Goal: Book appointment/travel/reservation

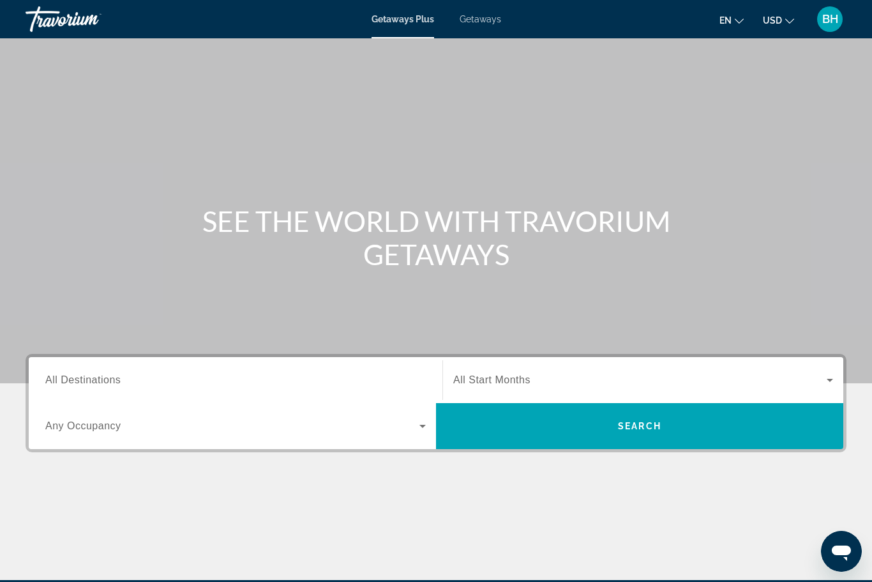
click at [105, 383] on span "All Destinations" at bounding box center [82, 379] width 75 height 11
click at [105, 383] on input "Destination All Destinations" at bounding box center [235, 380] width 381 height 15
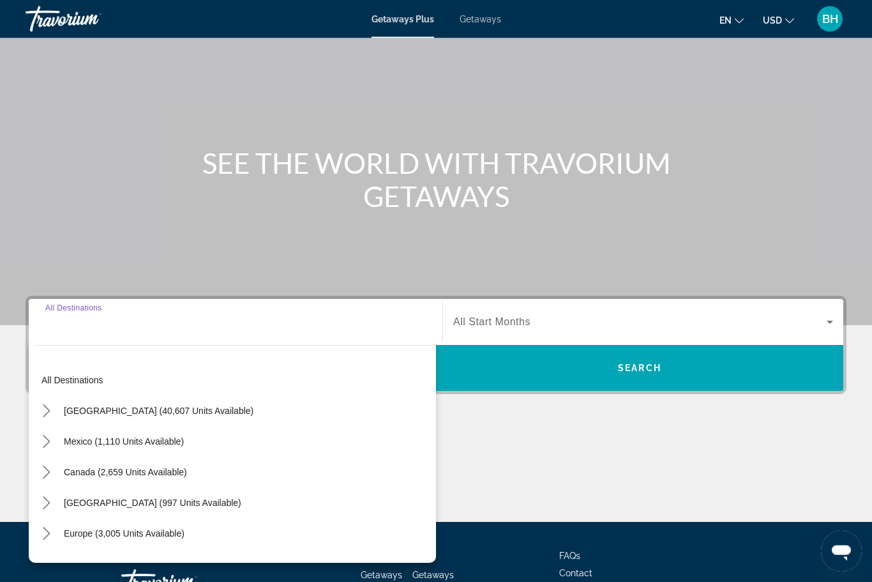
scroll to position [155, 0]
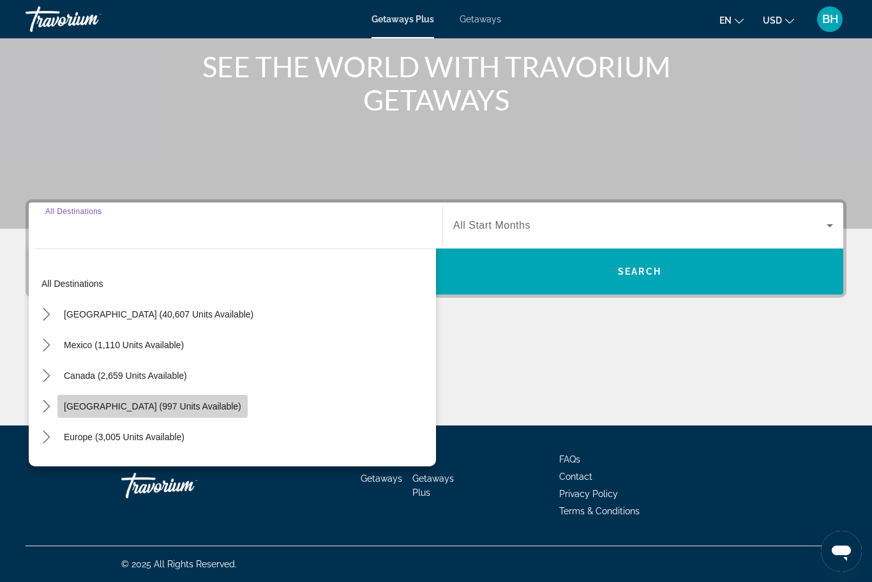
click at [172, 412] on span "Select destination: Caribbean & Atlantic Islands (997 units available)" at bounding box center [152, 406] width 190 height 31
type input "**********"
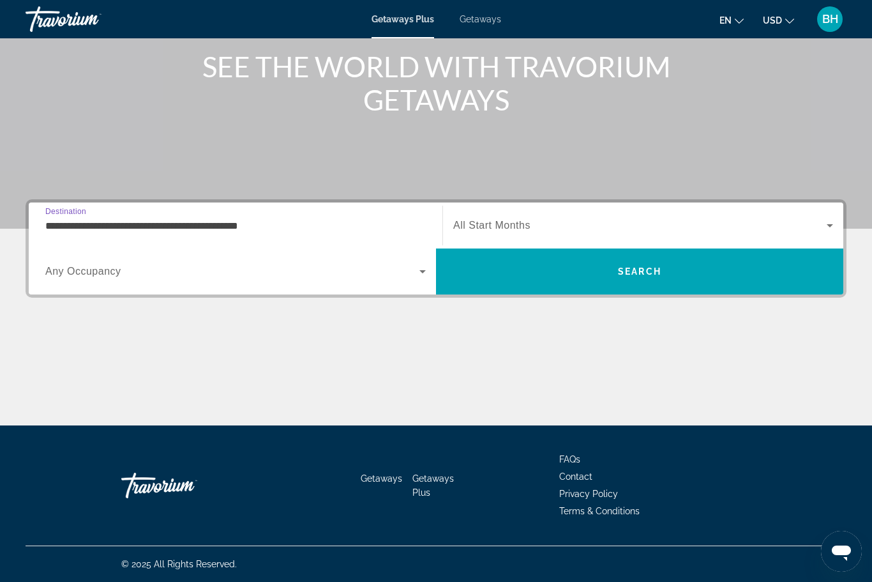
click at [595, 219] on span "Search widget" at bounding box center [640, 225] width 374 height 15
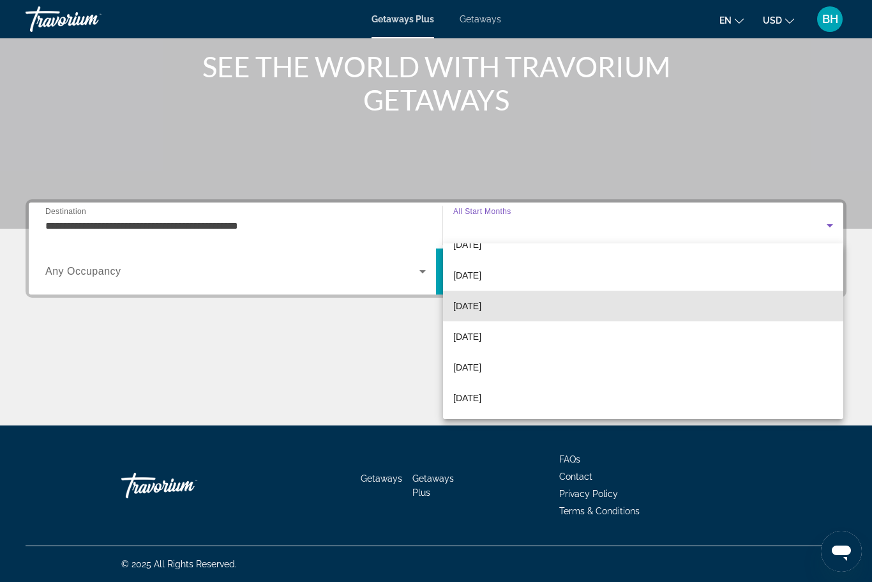
scroll to position [85, 0]
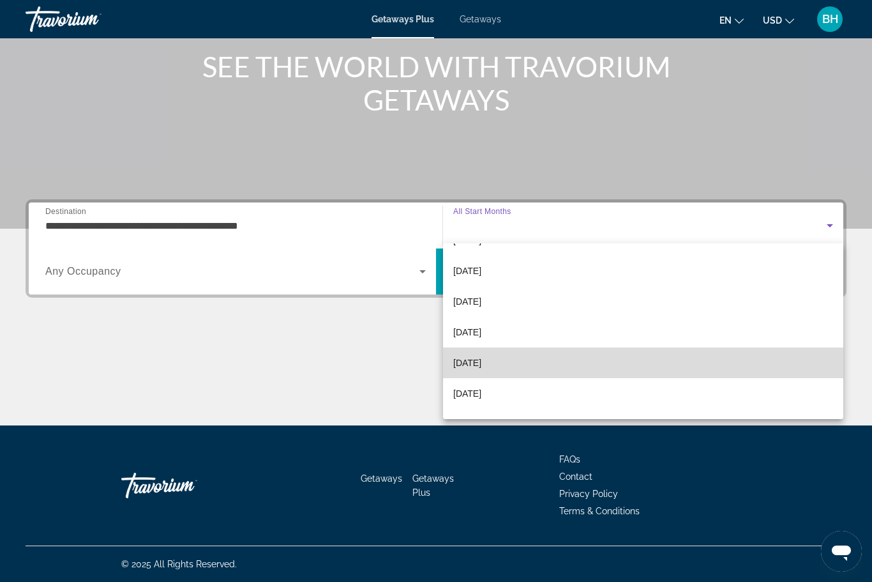
click at [482, 368] on span "[DATE]" at bounding box center [467, 362] width 28 height 15
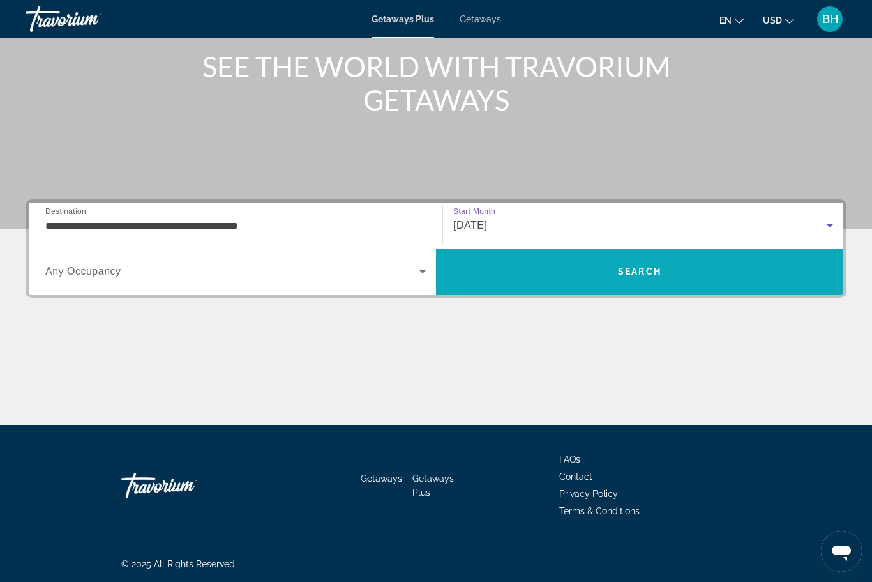
click at [623, 277] on span "Search" at bounding box center [639, 271] width 43 height 10
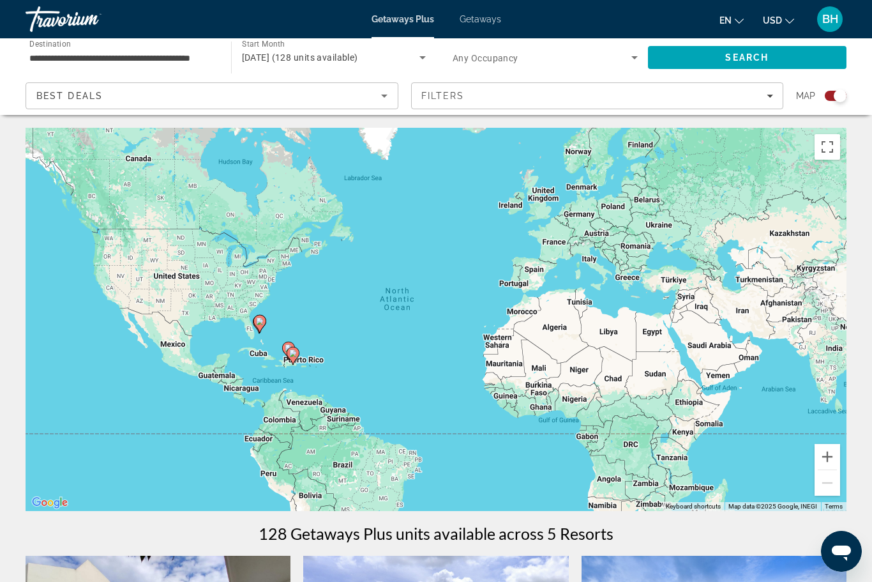
click at [480, 18] on span "Getaways" at bounding box center [481, 19] width 42 height 10
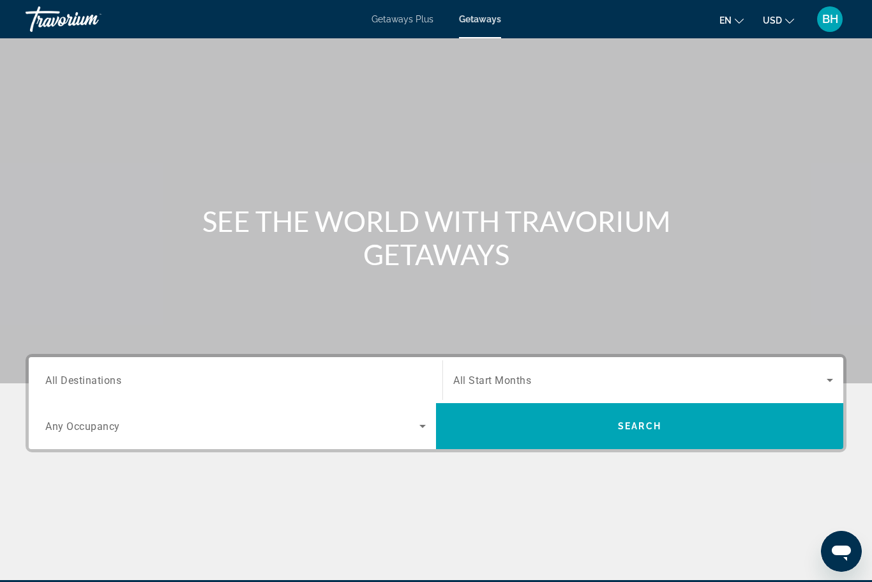
click at [105, 374] on span "All Destinations" at bounding box center [83, 380] width 76 height 12
click at [105, 374] on input "Destination All Destinations" at bounding box center [235, 380] width 381 height 15
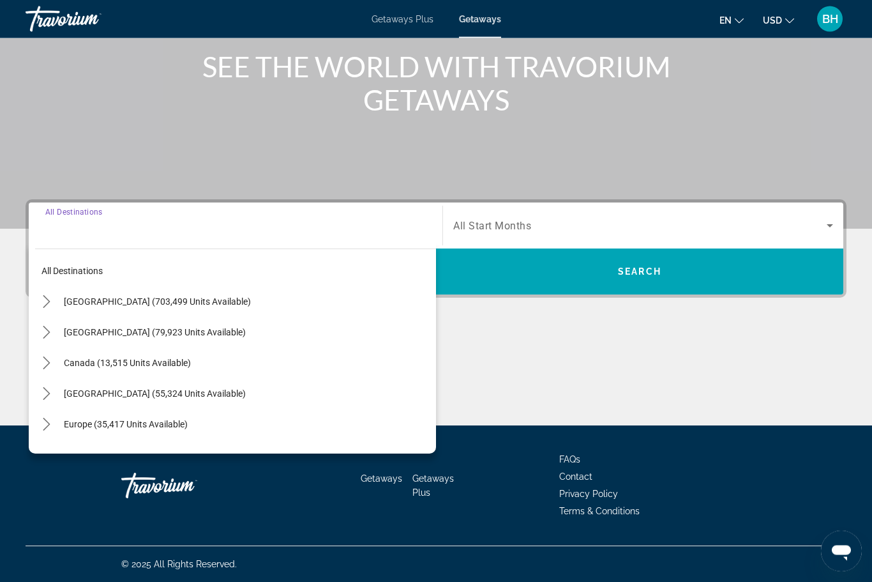
scroll to position [155, 0]
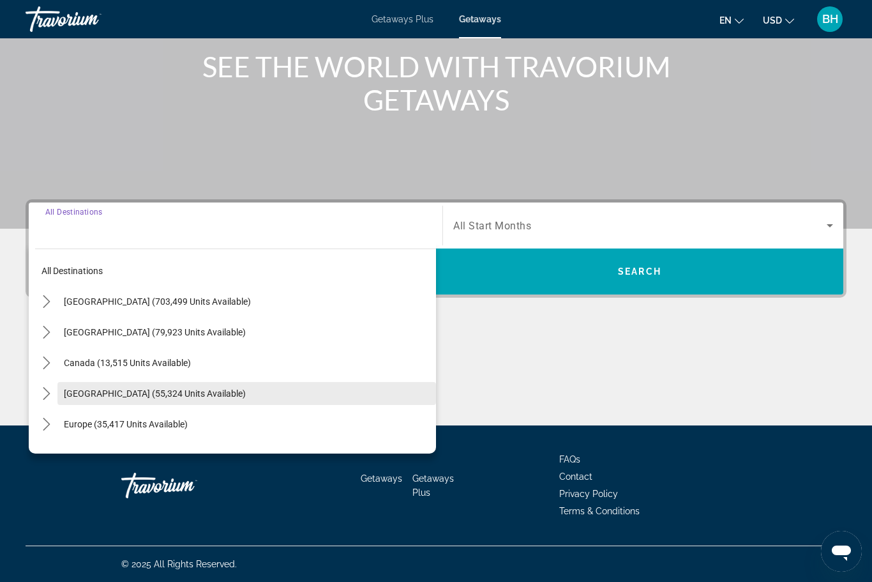
click at [172, 397] on span "[GEOGRAPHIC_DATA] (55,324 units available)" at bounding box center [155, 393] width 182 height 10
type input "**********"
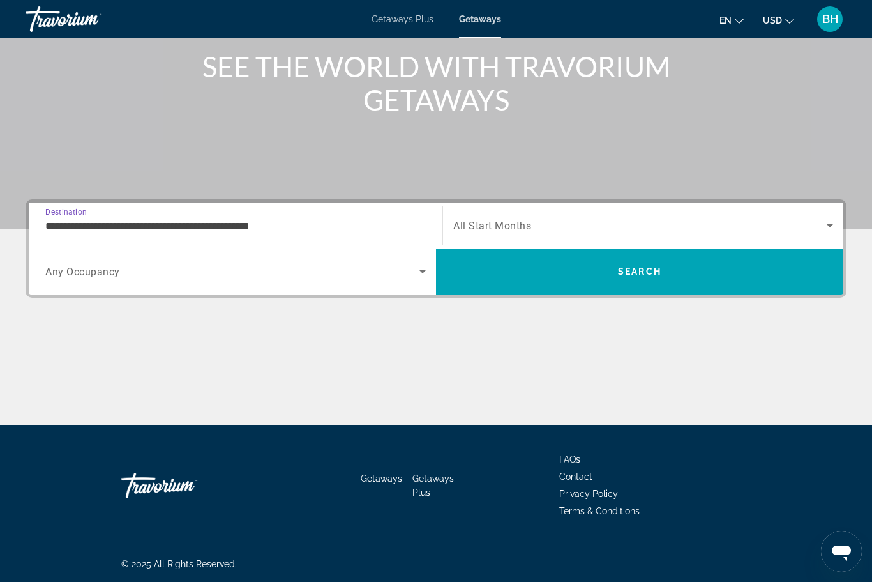
click at [519, 218] on span "Search widget" at bounding box center [640, 225] width 374 height 15
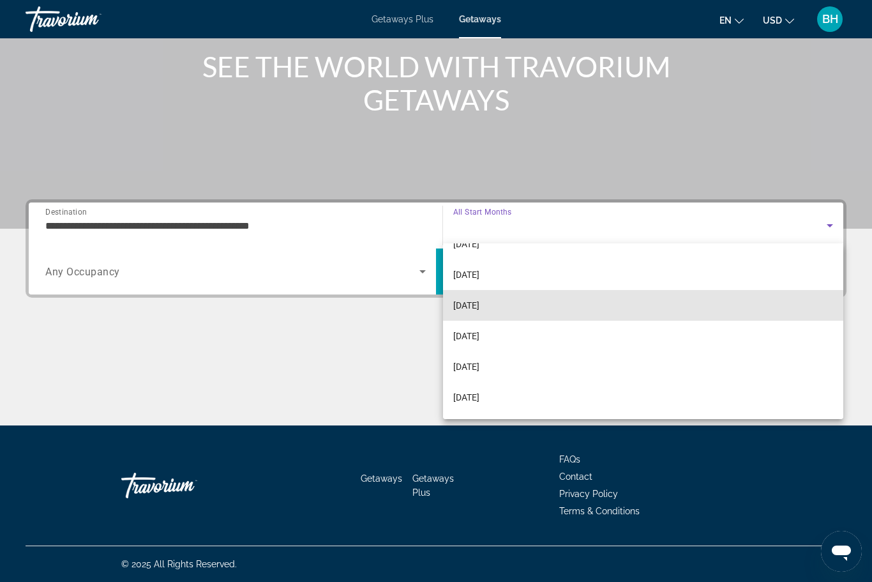
scroll to position [88, 0]
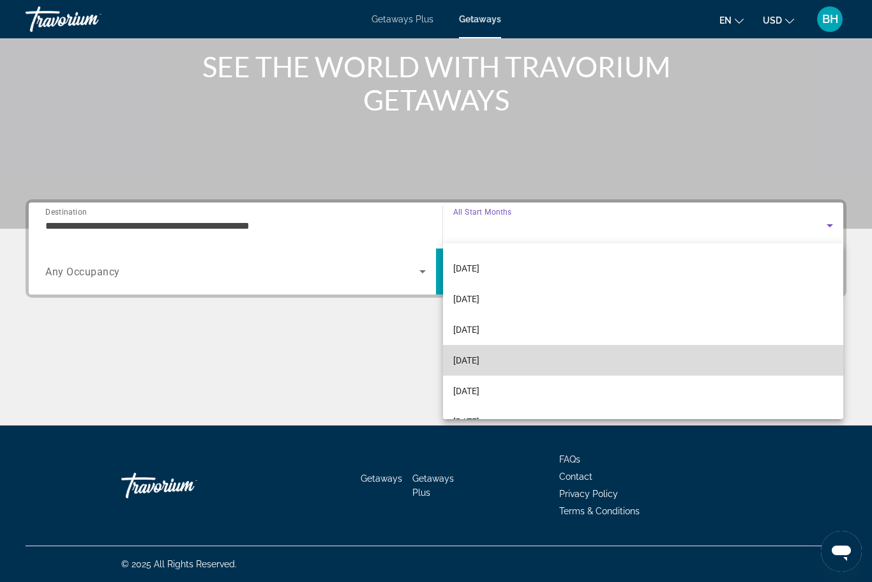
click at [473, 356] on span "[DATE]" at bounding box center [466, 360] width 26 height 15
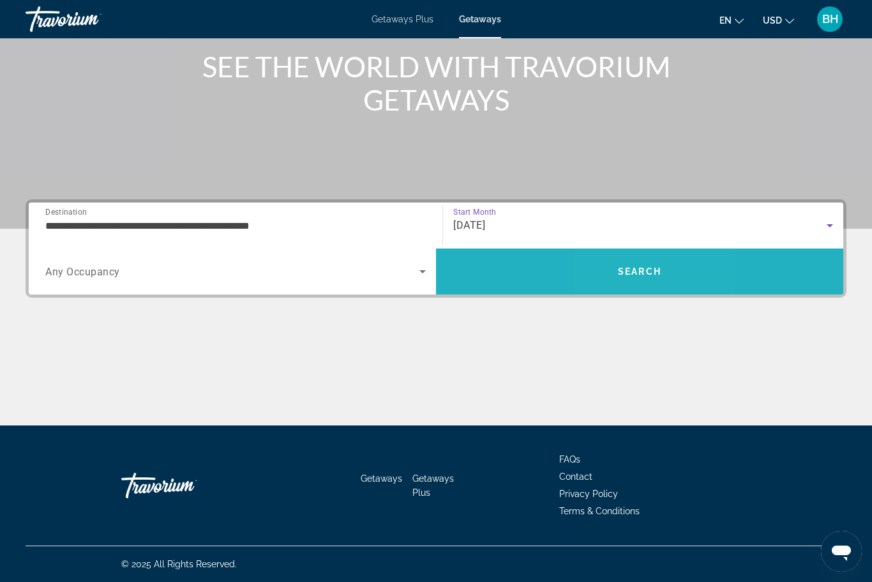
click at [628, 265] on span "Search" at bounding box center [639, 271] width 407 height 31
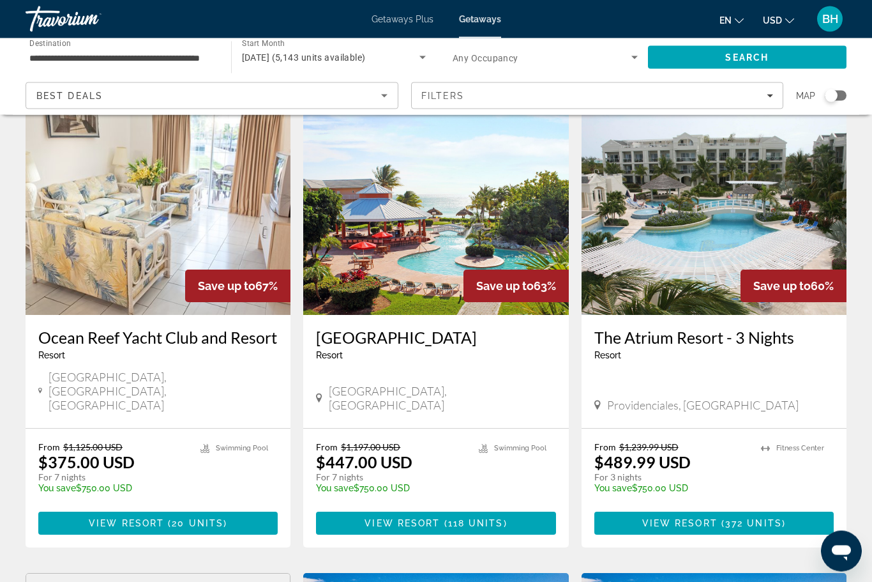
scroll to position [984, 0]
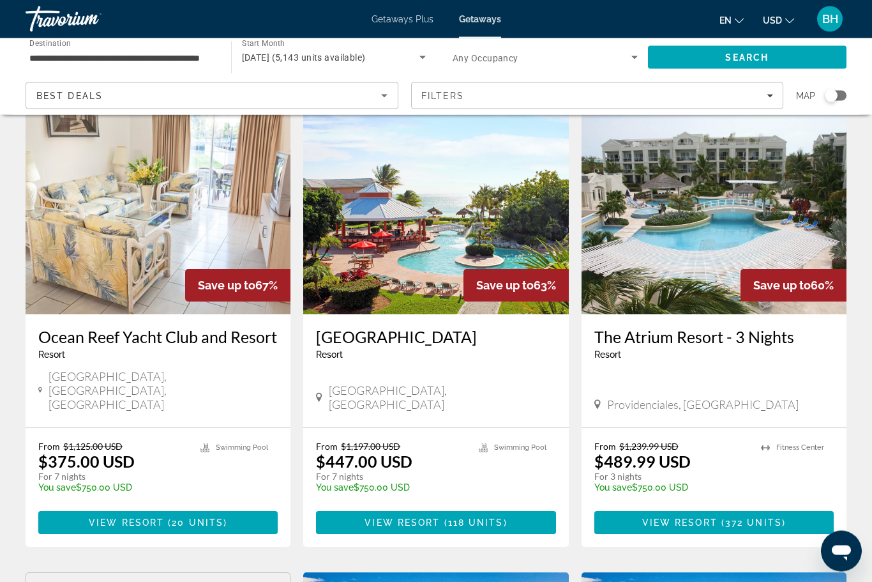
click at [728, 190] on img "Main content" at bounding box center [714, 212] width 265 height 204
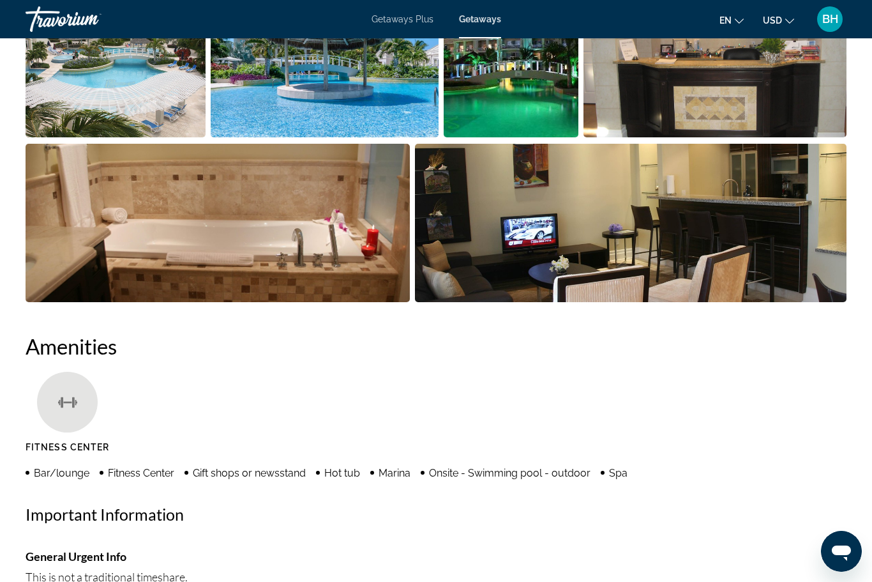
scroll to position [949, 0]
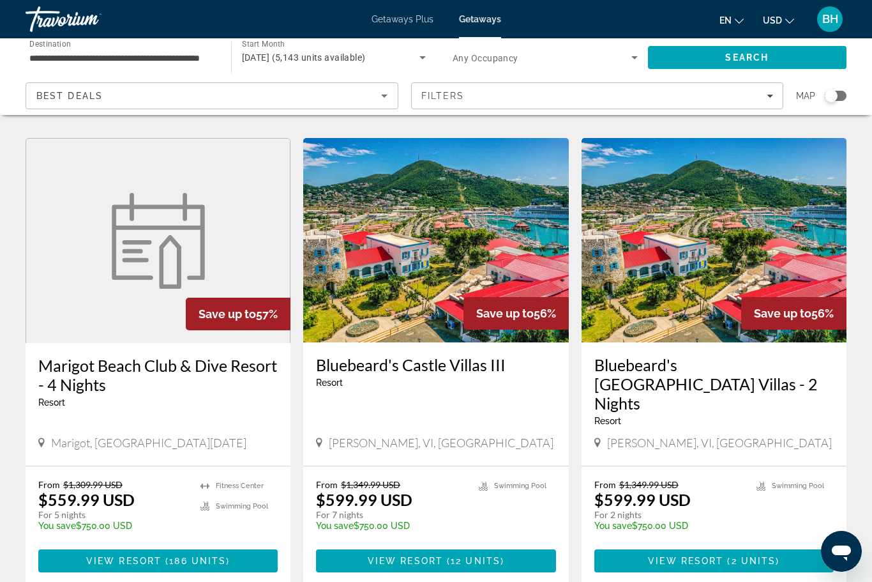
scroll to position [1433, 0]
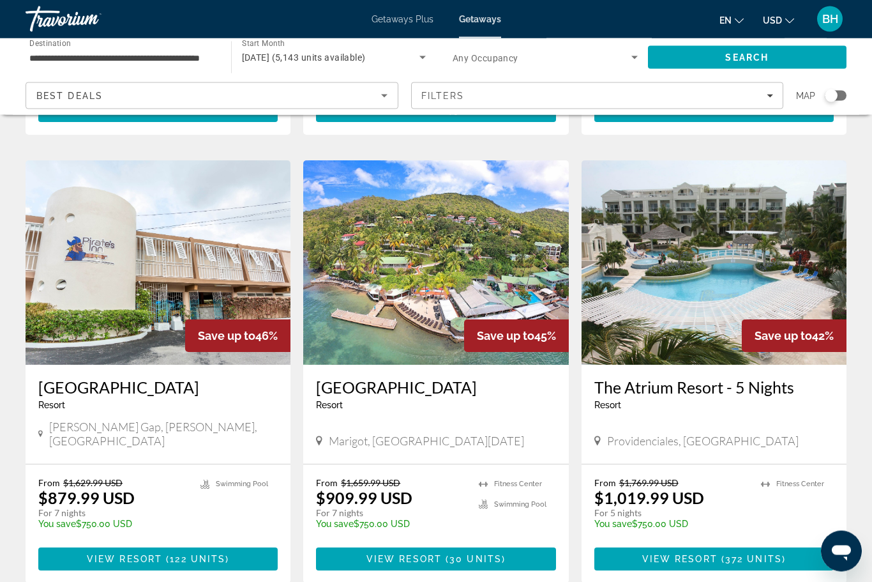
scroll to position [472, 0]
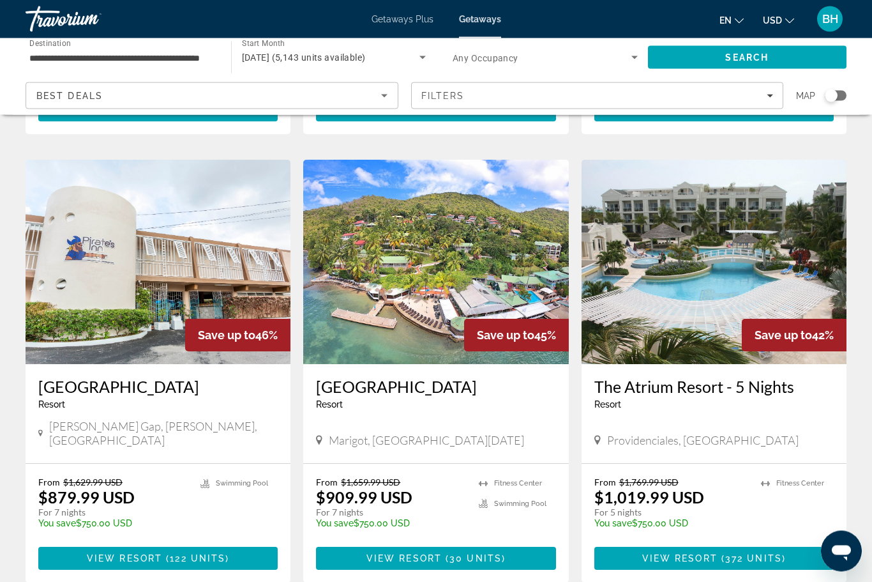
click at [718, 300] on img "Main content" at bounding box center [714, 262] width 265 height 204
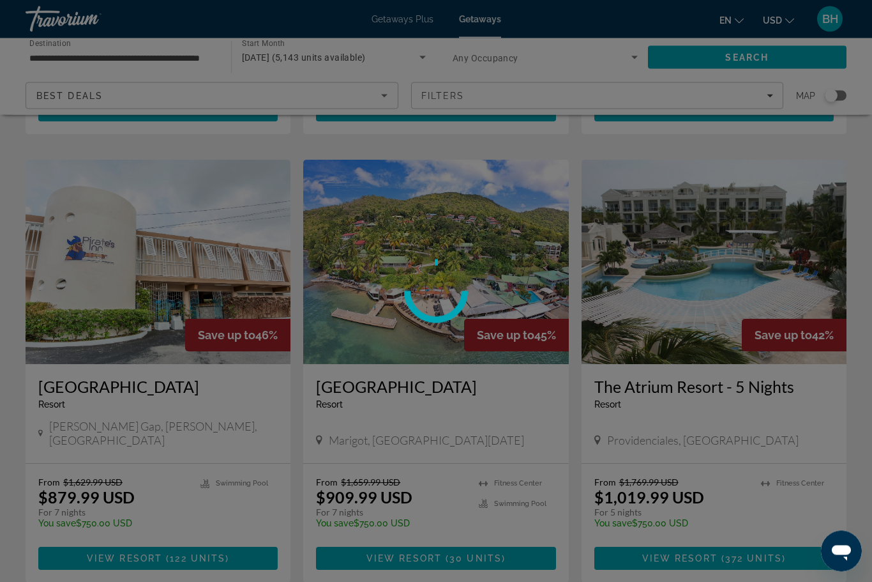
scroll to position [473, 0]
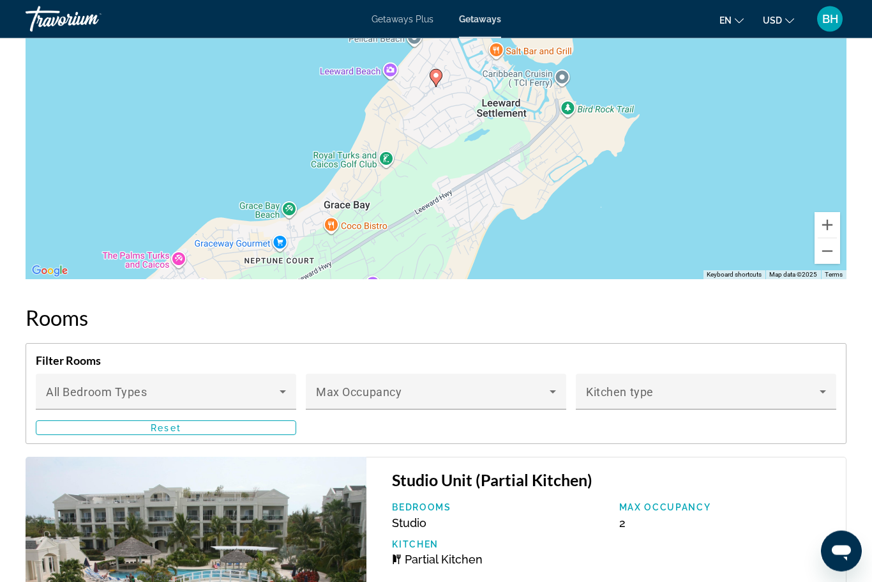
scroll to position [1743, 0]
click at [266, 386] on div "Bedroom Types All Bedroom Types" at bounding box center [166, 392] width 240 height 36
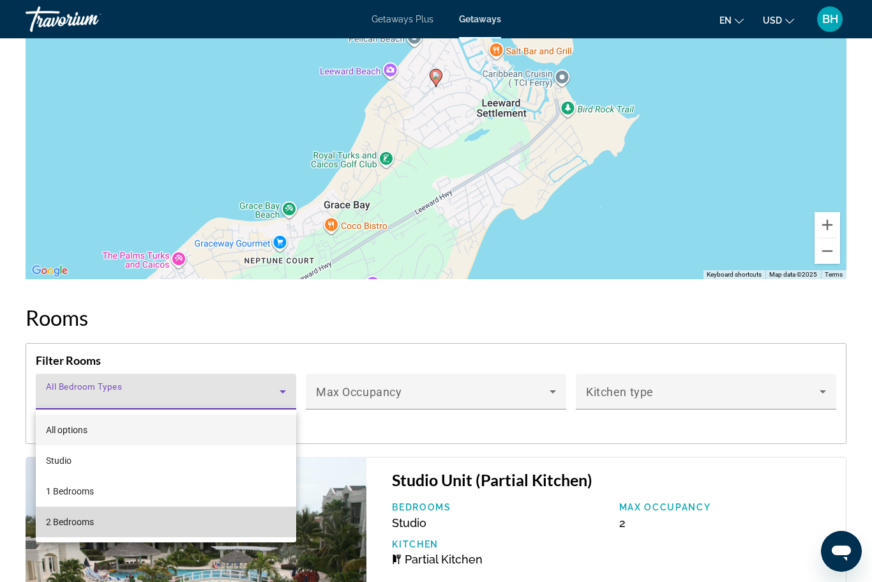
click at [102, 527] on mat-option "2 Bedrooms" at bounding box center [166, 521] width 261 height 31
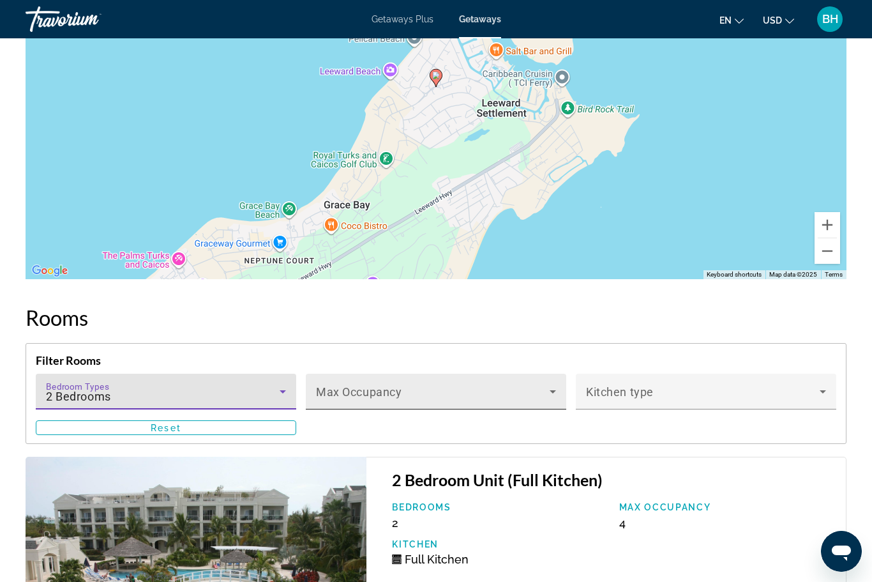
click at [494, 392] on span "Main content" at bounding box center [433, 396] width 234 height 15
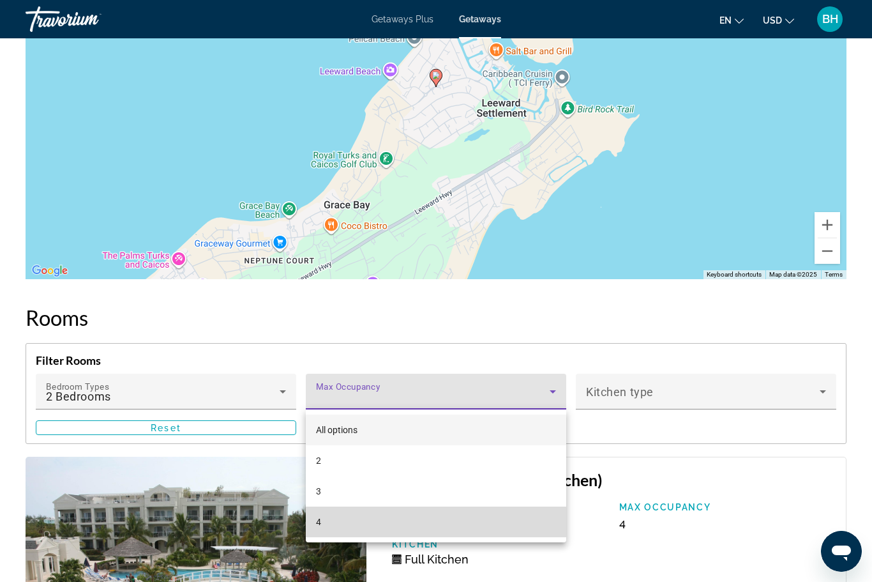
click at [337, 522] on mat-option "4" at bounding box center [436, 521] width 261 height 31
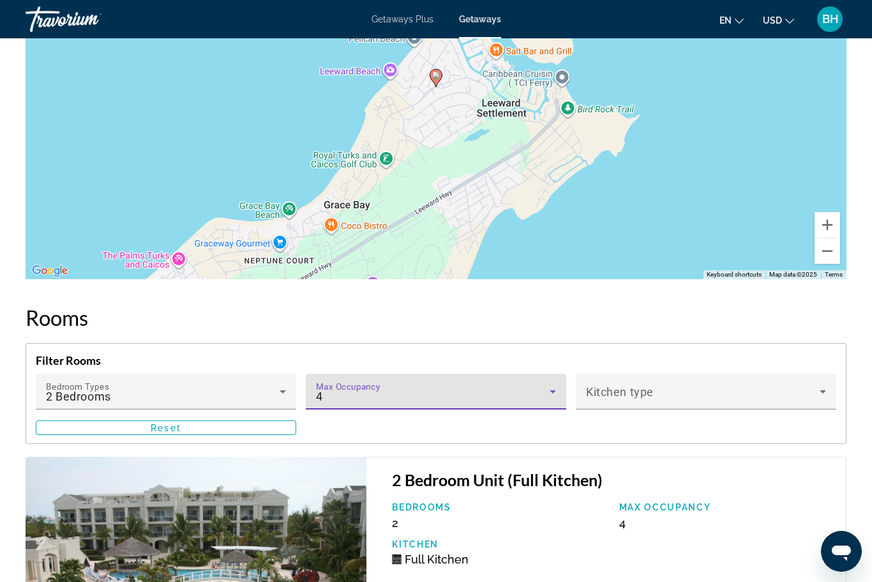
click at [698, 389] on span "Main content" at bounding box center [703, 396] width 234 height 15
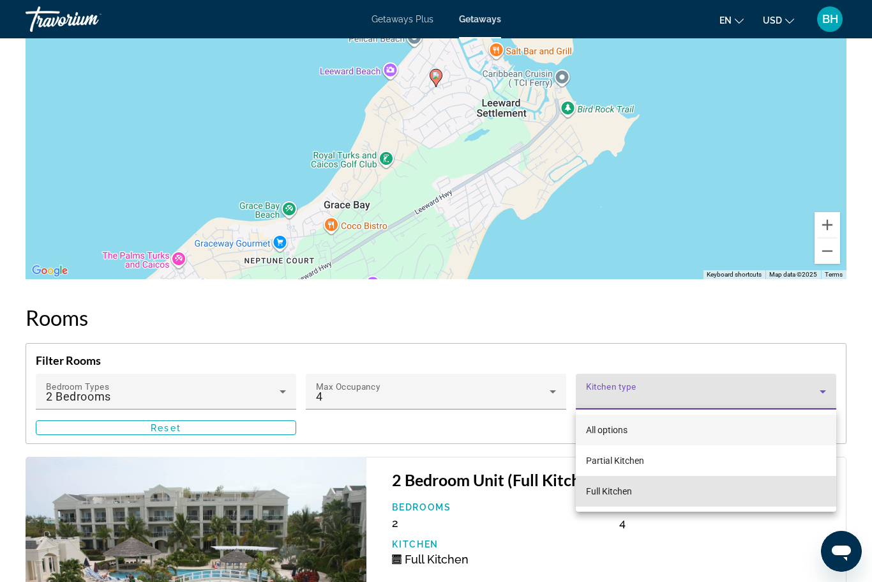
click at [635, 487] on mat-option "Full Kitchen" at bounding box center [706, 491] width 261 height 31
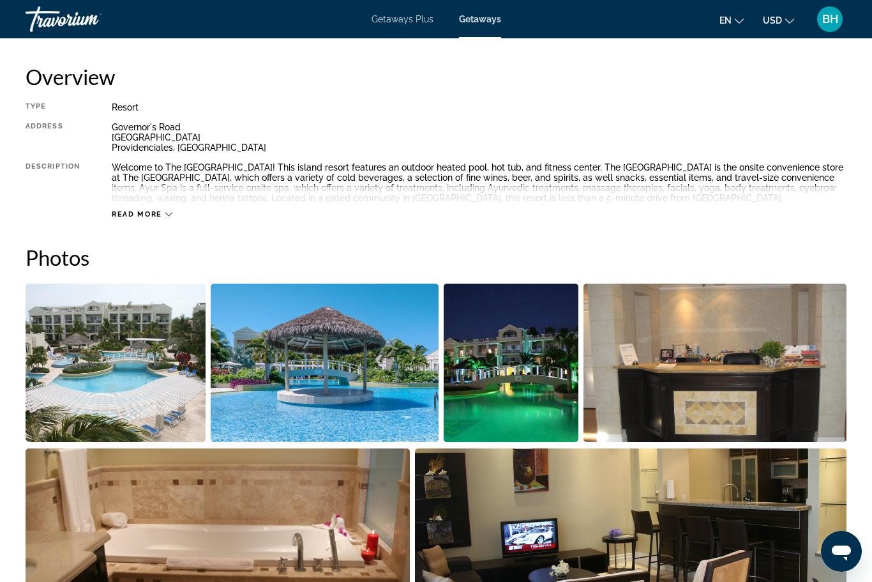
scroll to position [574, 0]
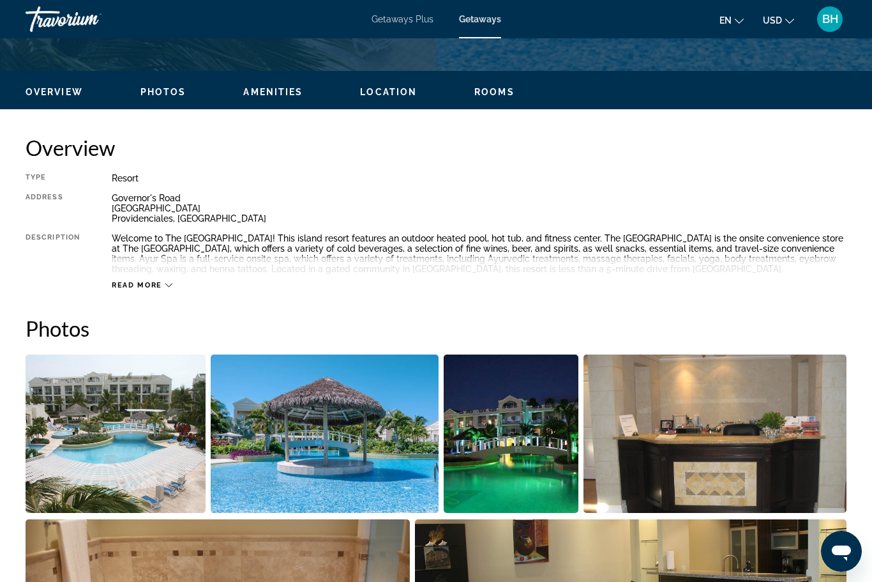
click at [154, 284] on span "Read more" at bounding box center [137, 285] width 50 height 8
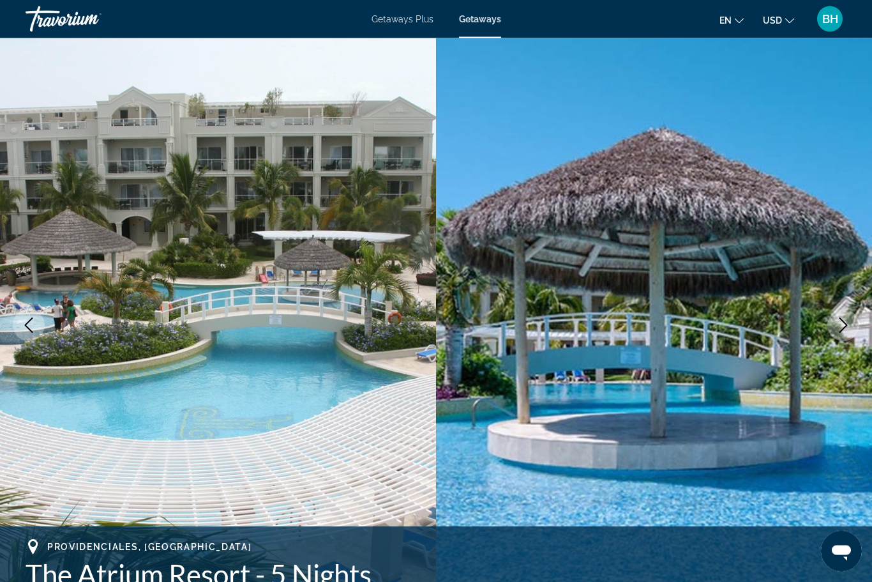
scroll to position [0, 0]
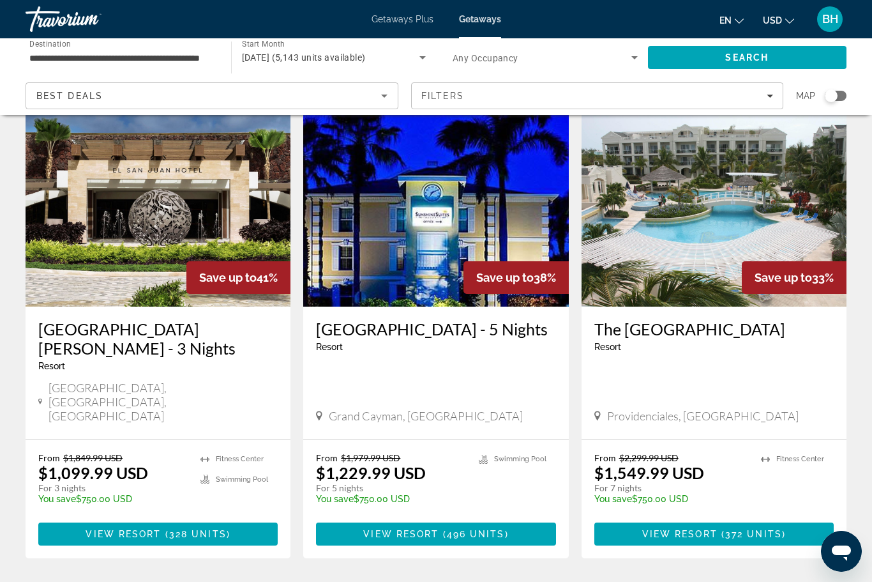
scroll to position [975, 0]
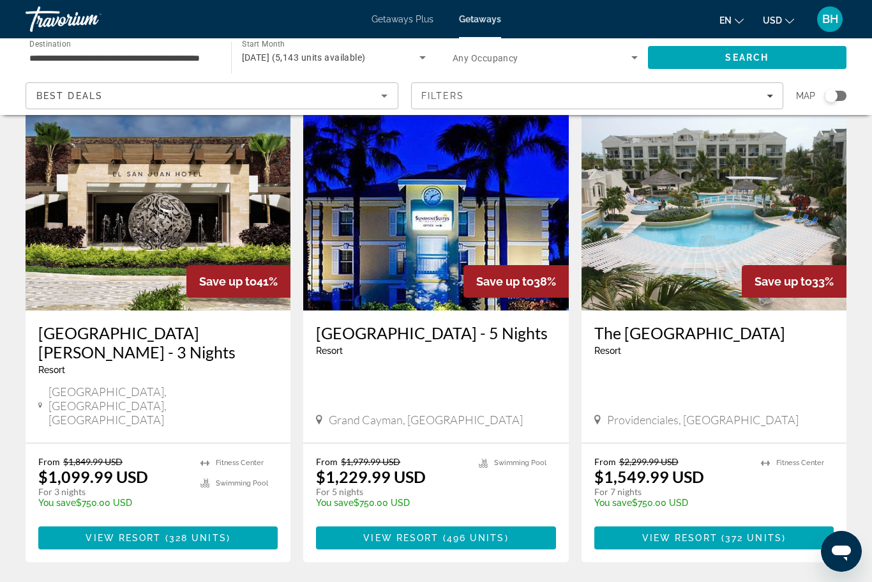
click at [478, 533] on span "496 units" at bounding box center [476, 538] width 58 height 10
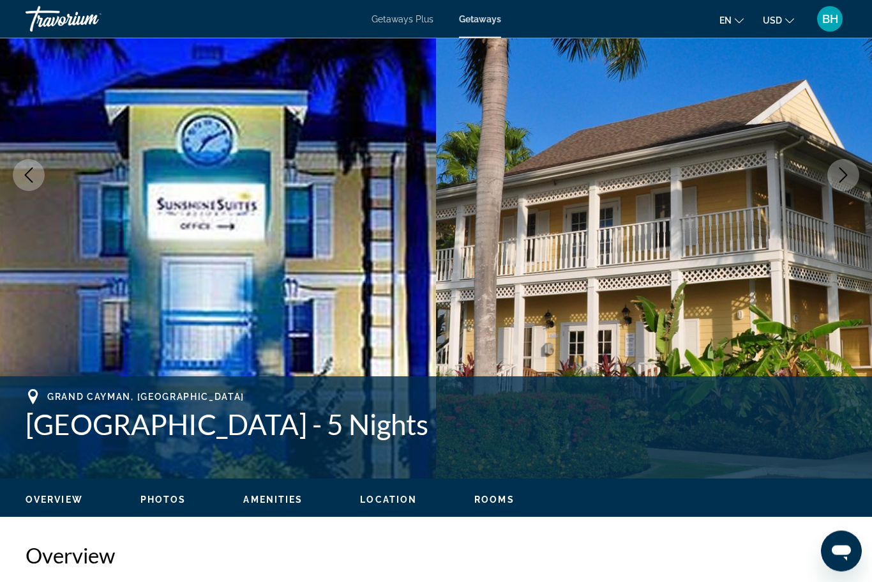
scroll to position [165, 0]
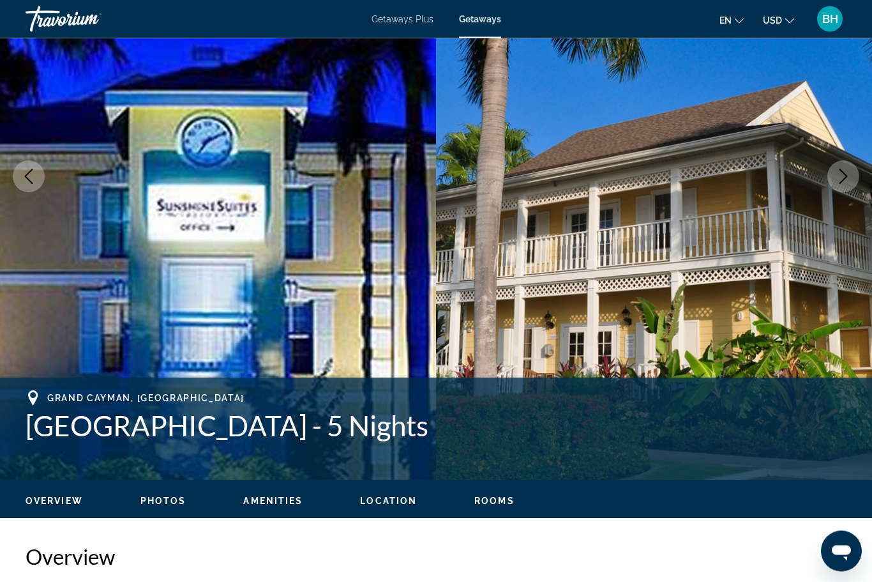
click at [839, 180] on icon "Next image" at bounding box center [843, 176] width 15 height 15
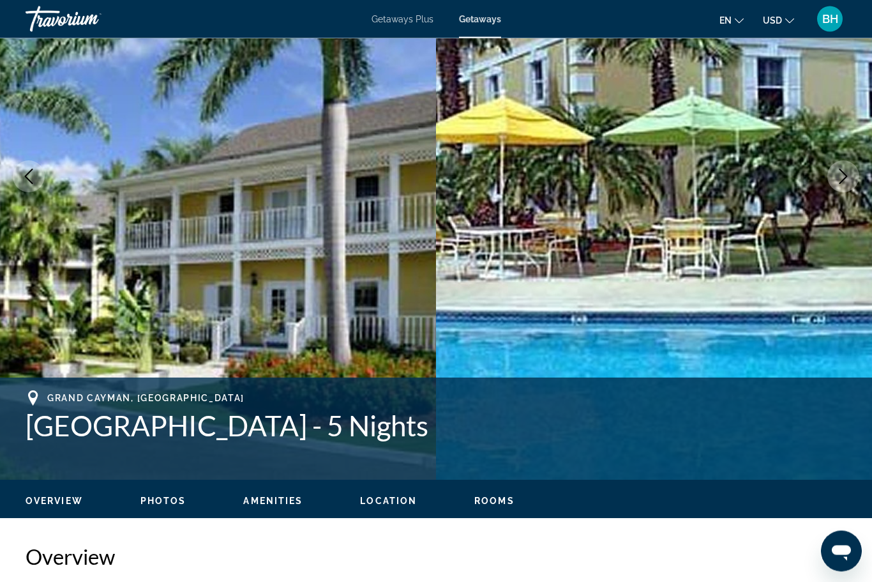
click at [833, 180] on button "Next image" at bounding box center [844, 177] width 32 height 32
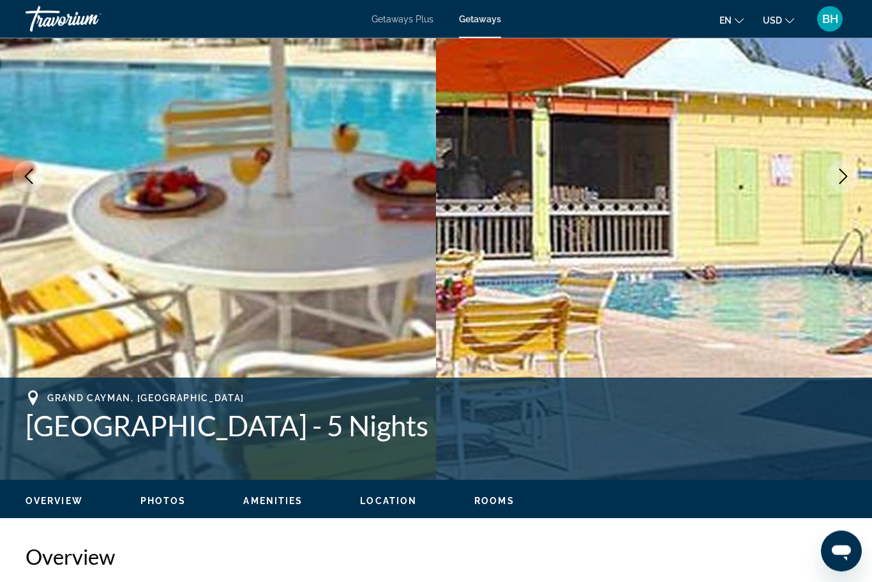
click at [844, 173] on icon "Next image" at bounding box center [844, 176] width 8 height 15
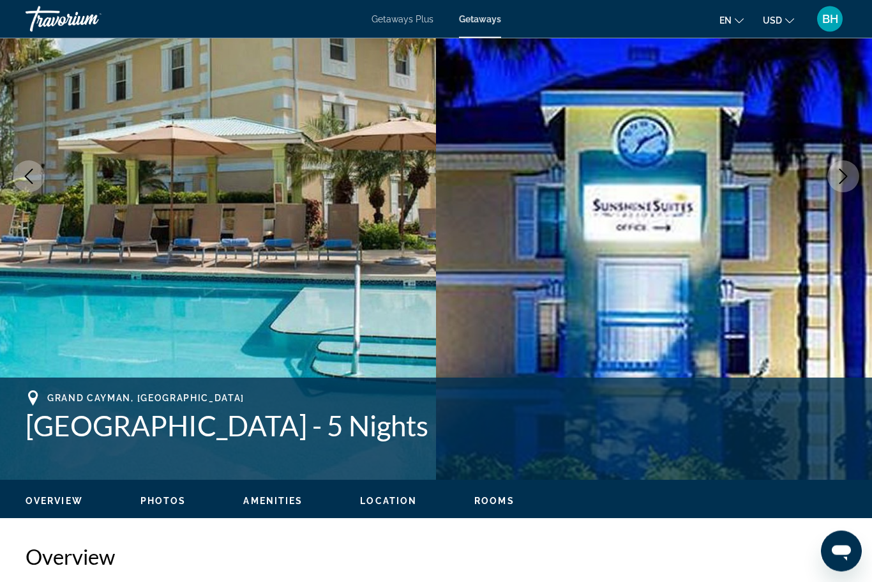
click at [840, 174] on icon "Next image" at bounding box center [843, 176] width 15 height 15
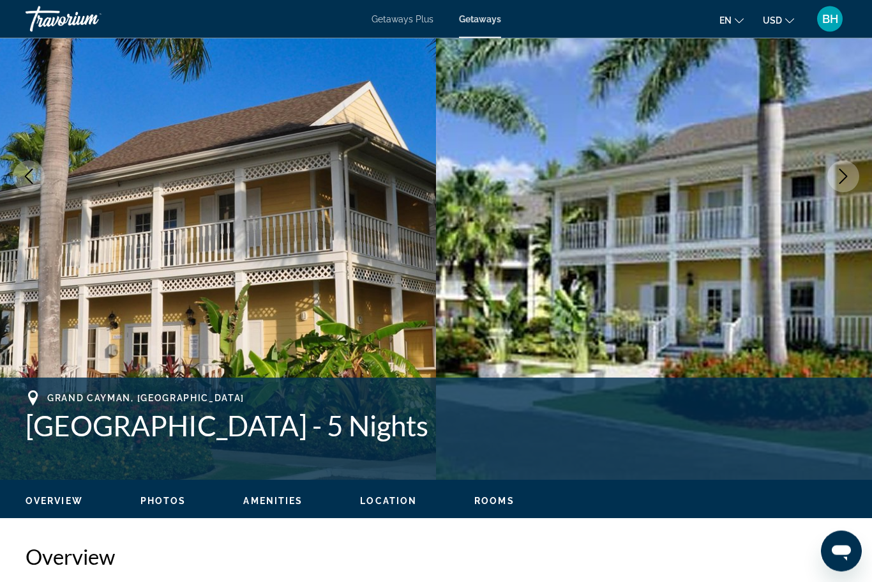
click at [841, 172] on icon "Next image" at bounding box center [843, 176] width 15 height 15
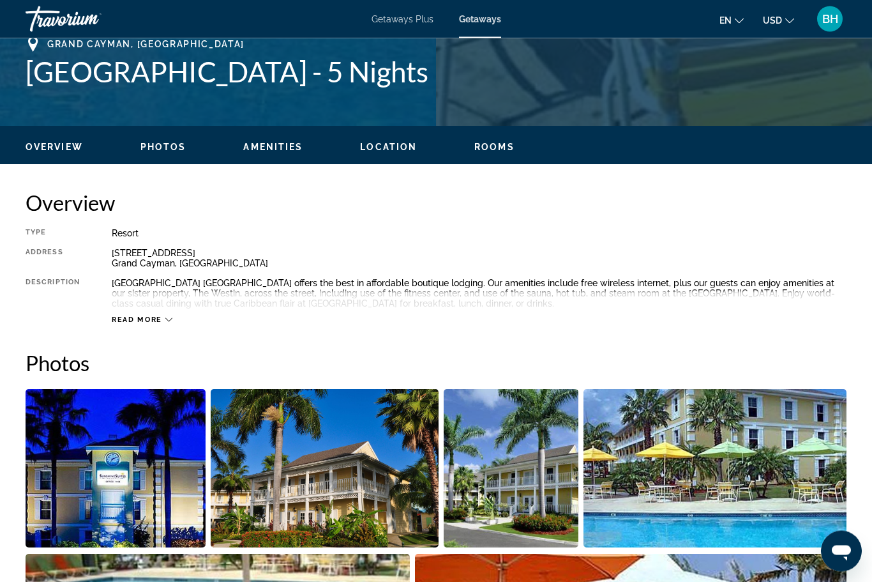
click at [156, 319] on span "Read more" at bounding box center [137, 320] width 50 height 8
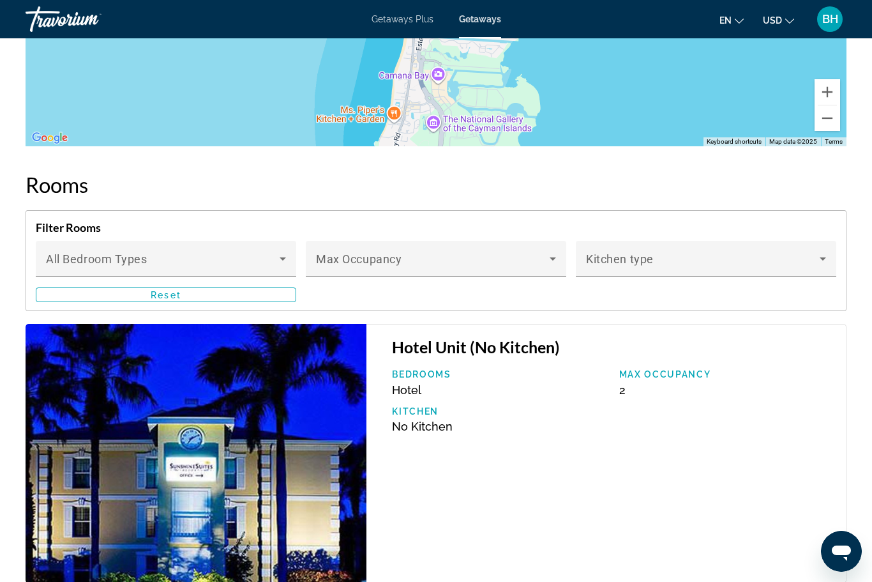
scroll to position [1996, 0]
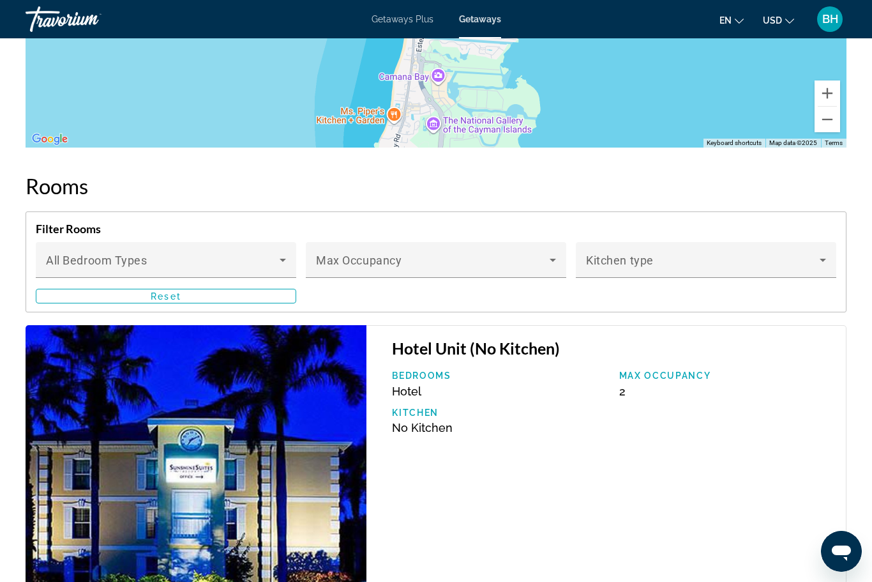
click at [277, 252] on icon "Main content" at bounding box center [282, 259] width 15 height 15
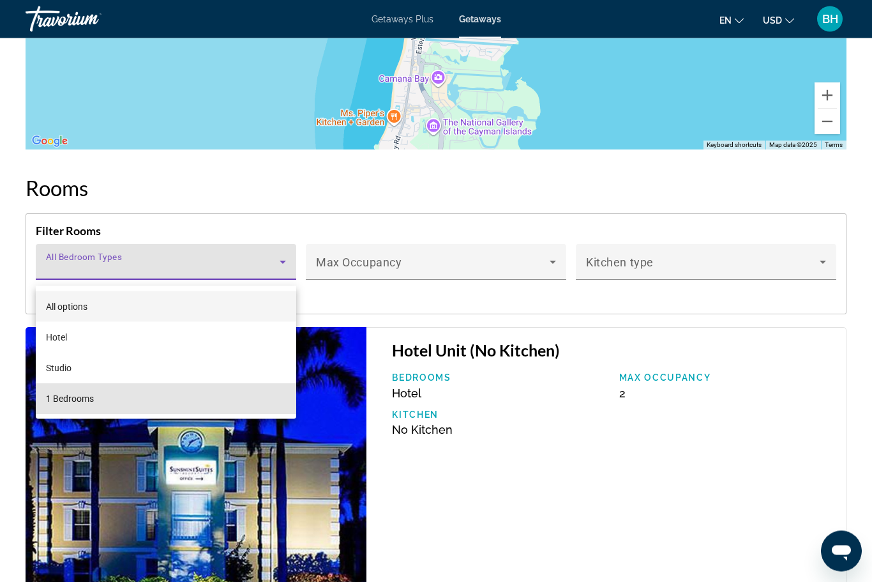
scroll to position [1979, 0]
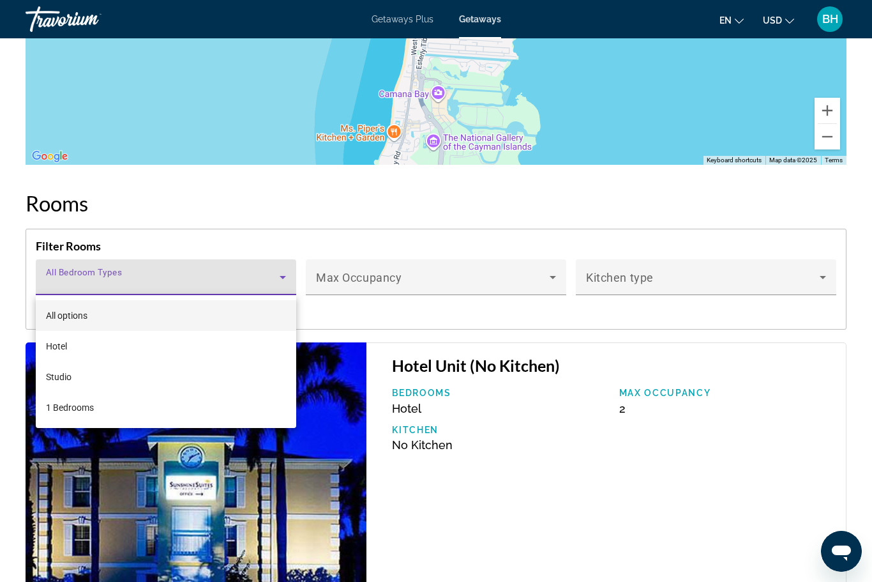
click at [720, 514] on div at bounding box center [436, 291] width 872 height 582
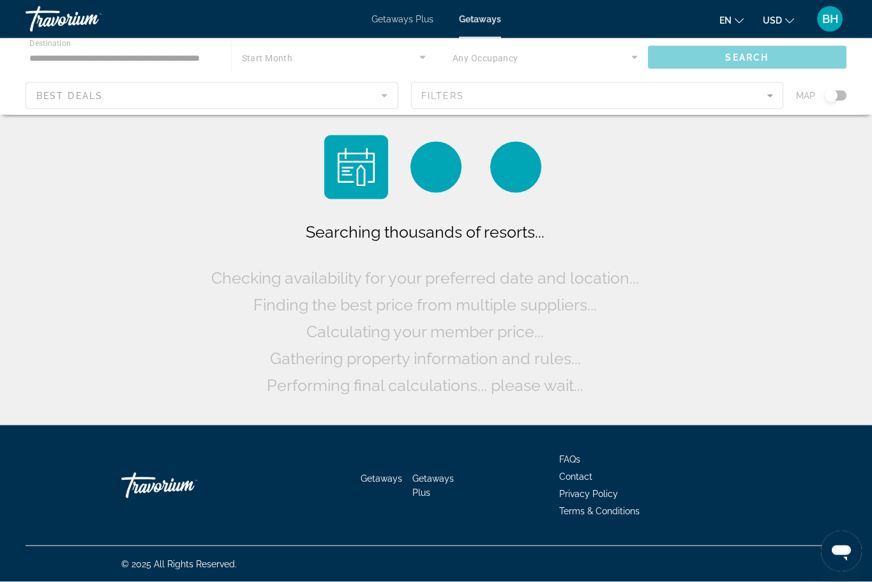
scroll to position [42, 0]
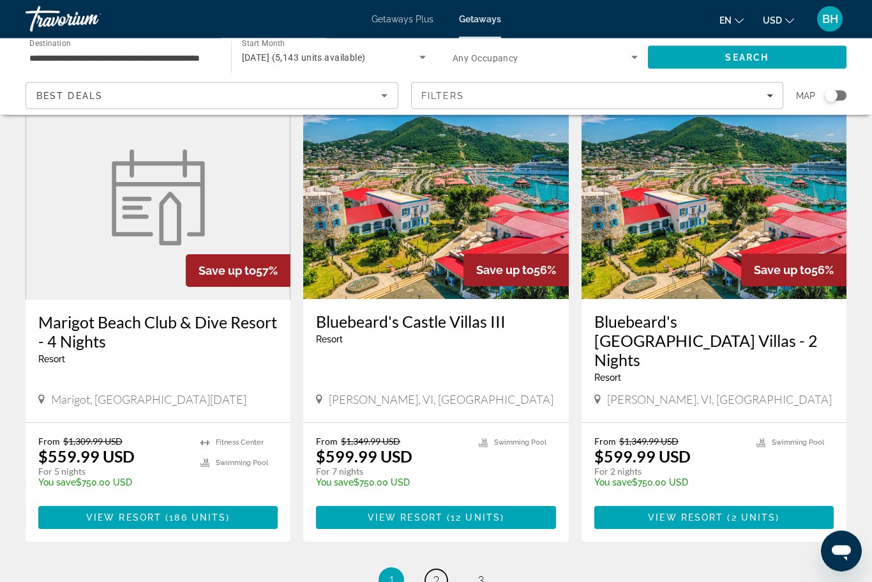
click at [433, 574] on span "2" at bounding box center [436, 581] width 6 height 14
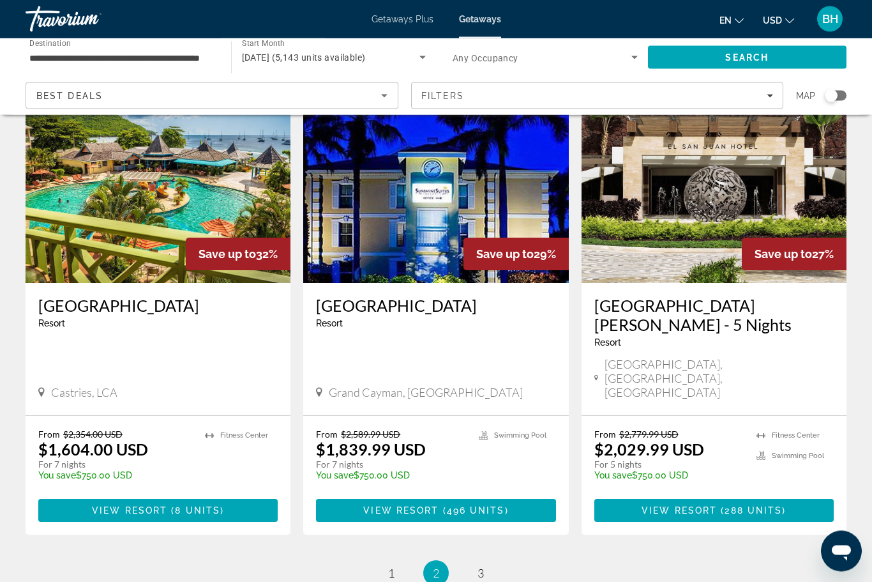
scroll to position [1491, 0]
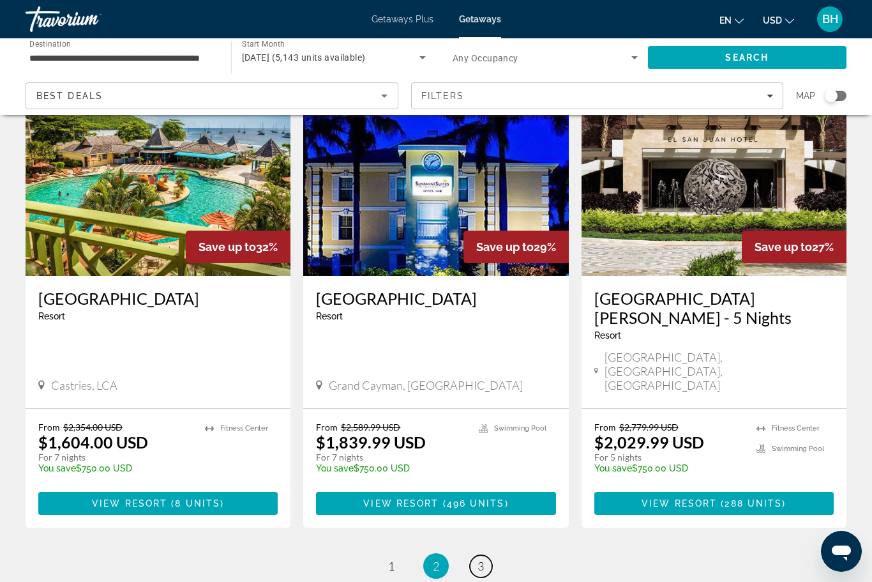
click at [482, 559] on span "3" at bounding box center [481, 566] width 6 height 14
